Goal: Navigation & Orientation: Find specific page/section

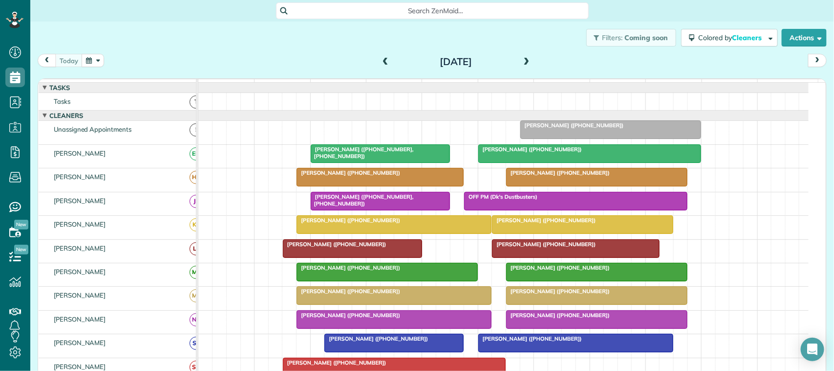
scroll to position [4, 4]
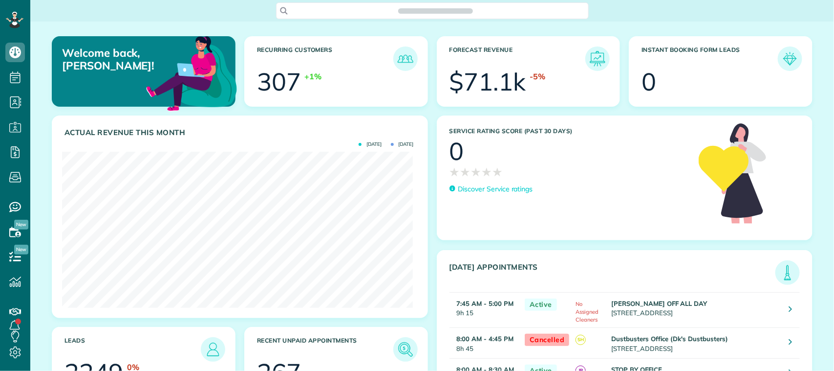
scroll to position [155, 351]
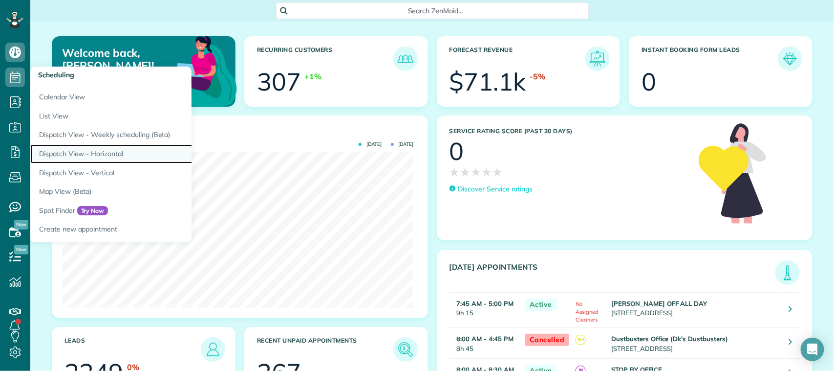
click at [82, 155] on link "Dispatch View - Horizontal" at bounding box center [152, 153] width 244 height 19
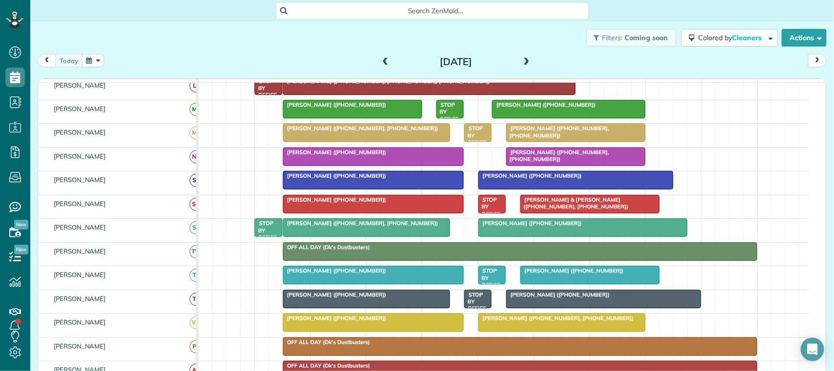
scroll to position [183, 0]
